Goal: Task Accomplishment & Management: Use online tool/utility

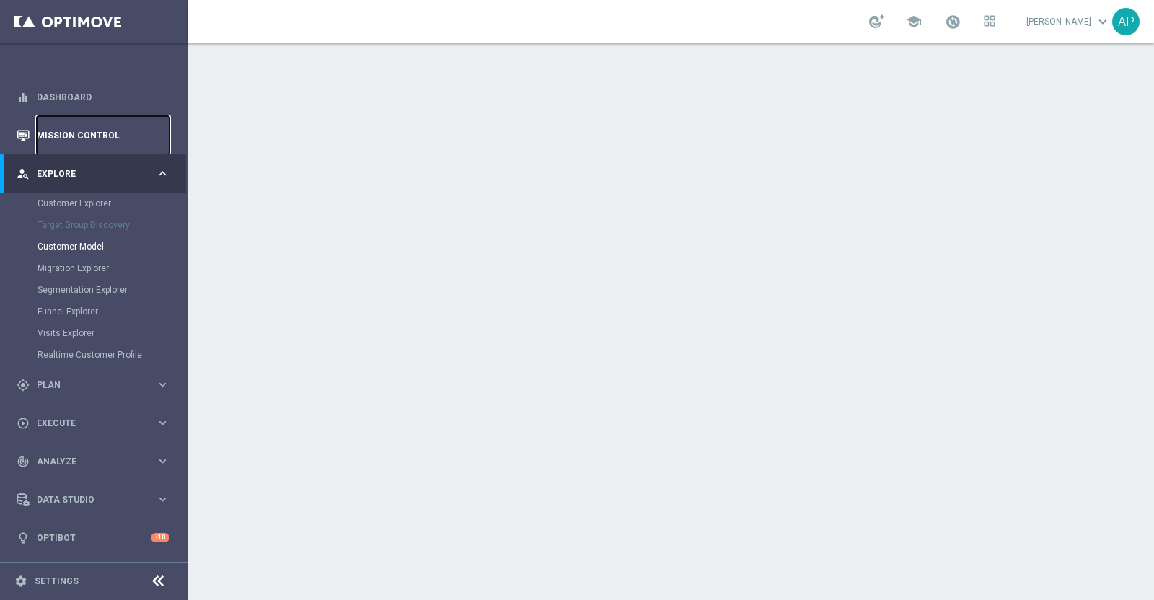
click at [117, 130] on link "Mission Control" at bounding box center [103, 135] width 133 height 38
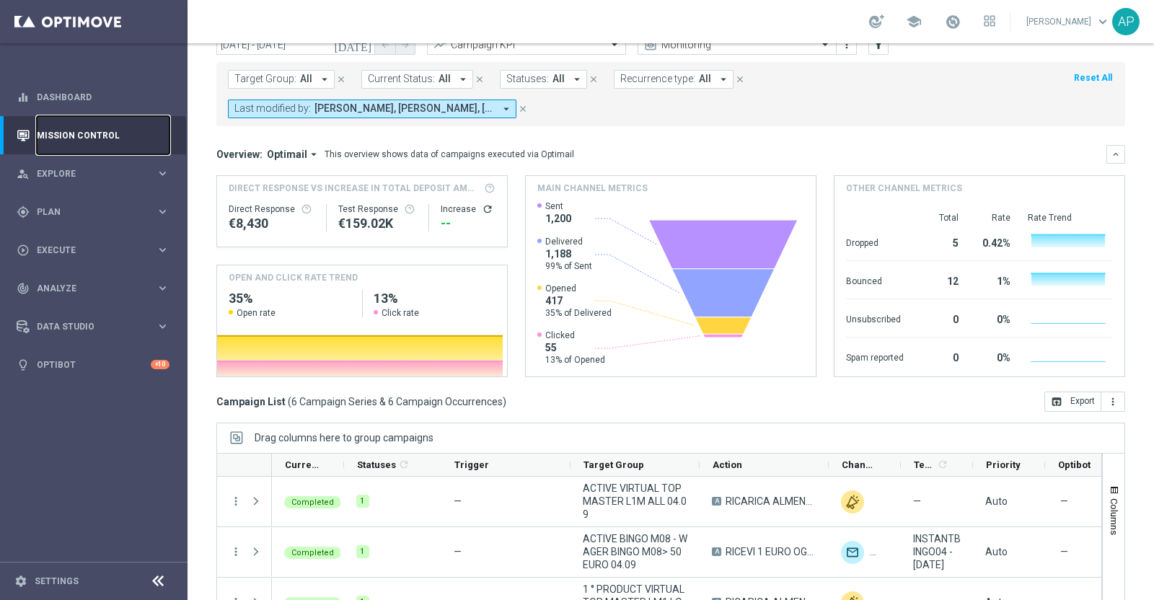
scroll to position [89, 0]
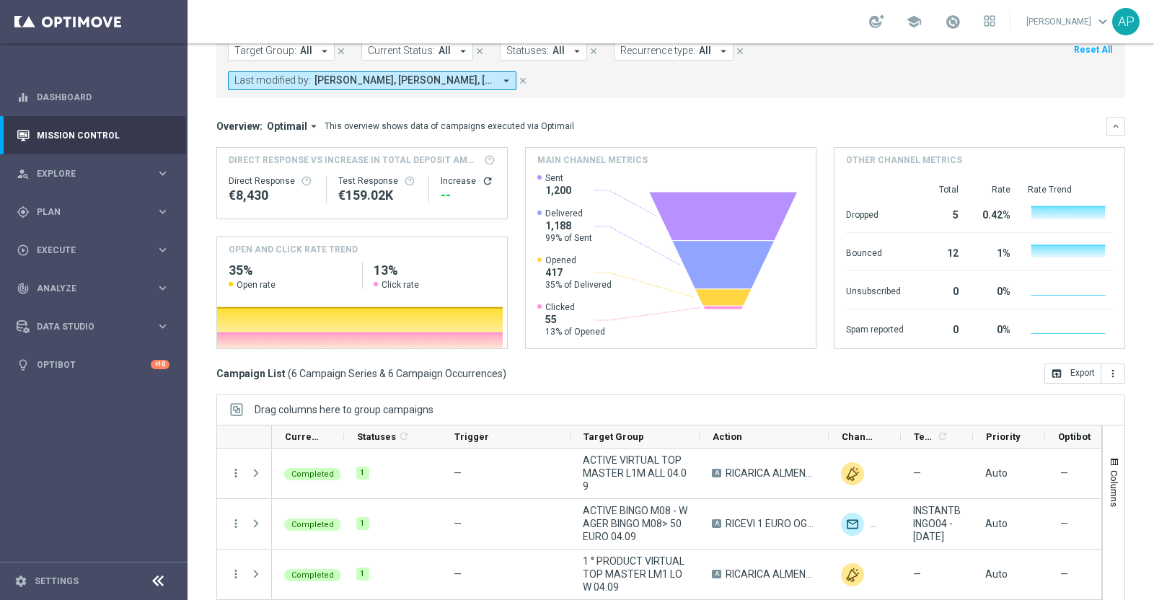
click at [804, 120] on div "Overview: Optimail arrow_drop_down This overview shows data of campaigns execut…" at bounding box center [661, 126] width 890 height 13
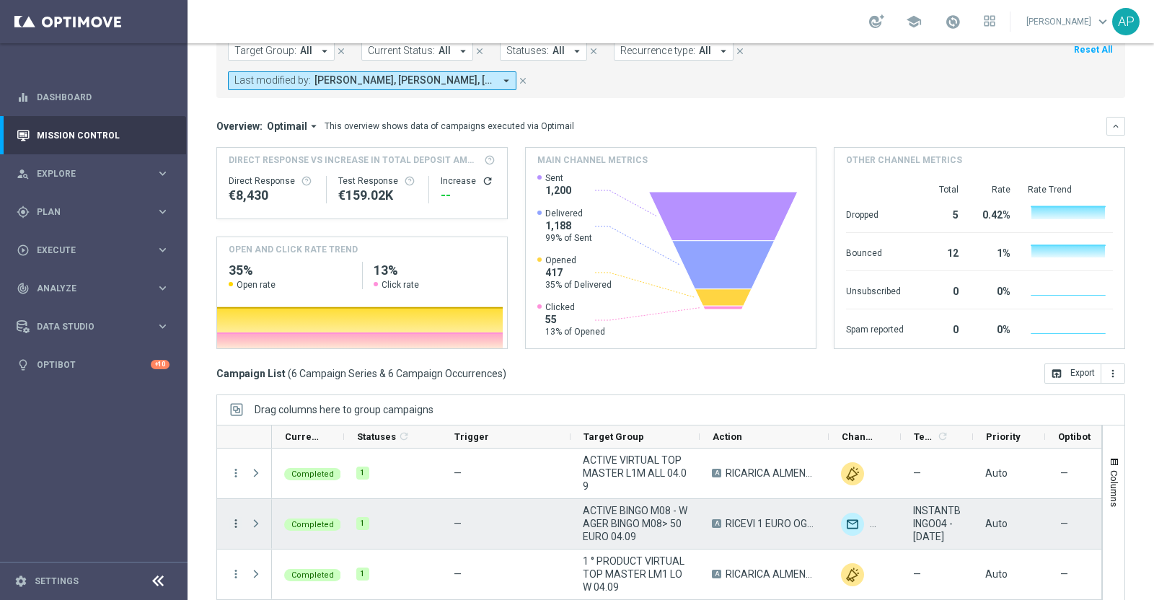
click at [235, 523] on icon "more_vert" at bounding box center [235, 523] width 13 height 13
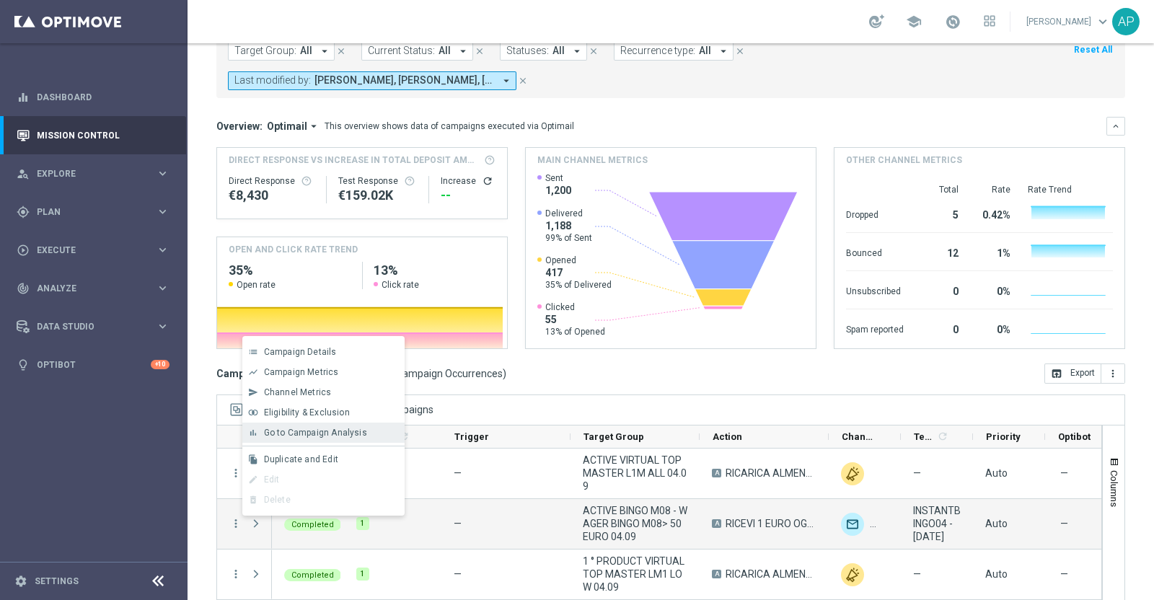
click at [297, 431] on span "Go to Campaign Analysis" at bounding box center [315, 433] width 103 height 10
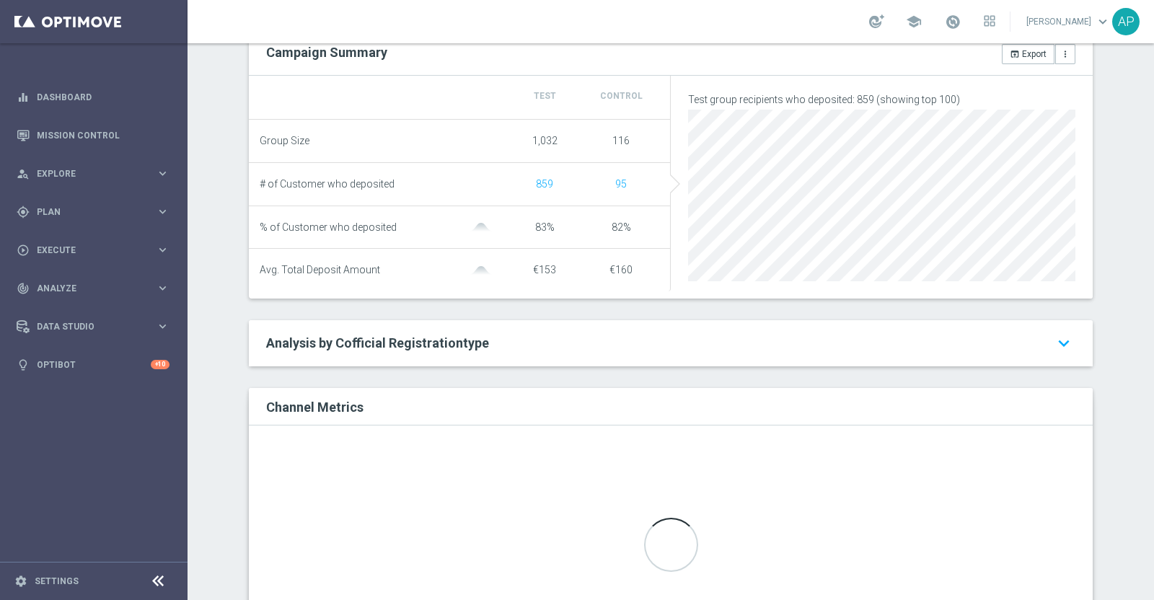
scroll to position [360, 0]
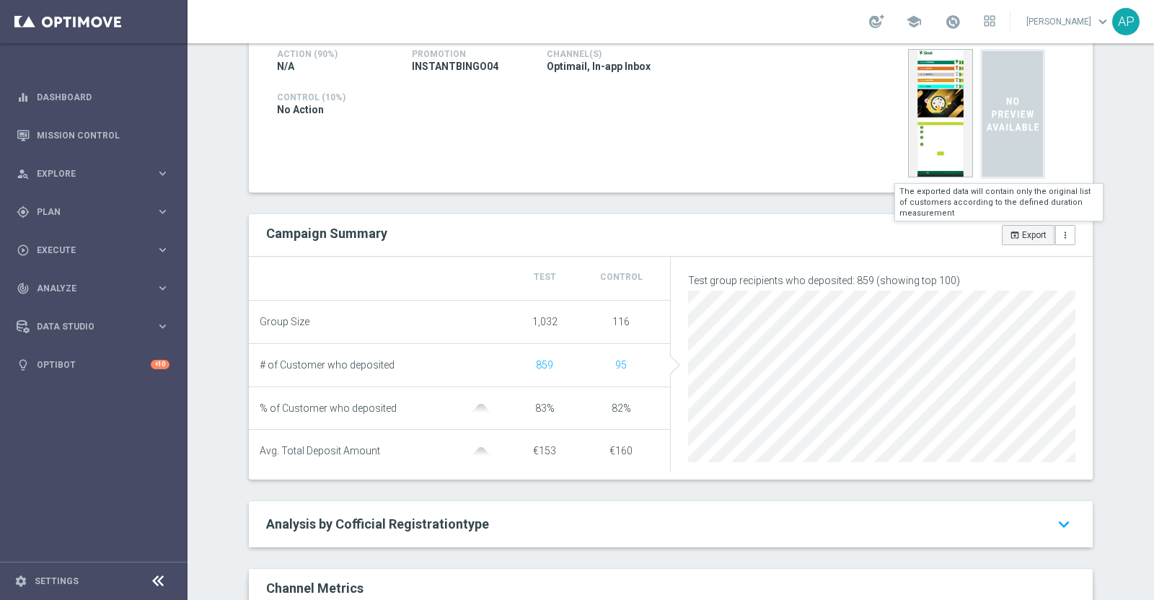
click at [1015, 239] on button "open_in_browser Export" at bounding box center [1027, 235] width 53 height 20
click at [1015, 239] on div "open_in_browser Export more_vert The exported data will contain only the origin…" at bounding box center [878, 235] width 415 height 20
